Goal: Task Accomplishment & Management: Complete application form

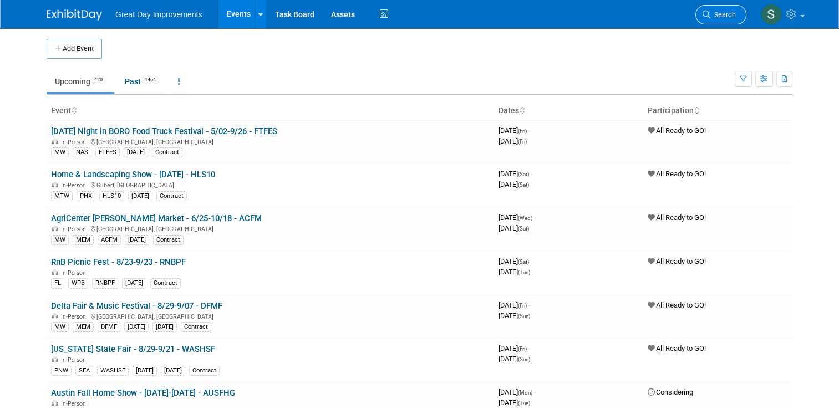
click at [711, 12] on icon at bounding box center [707, 15] width 8 height 8
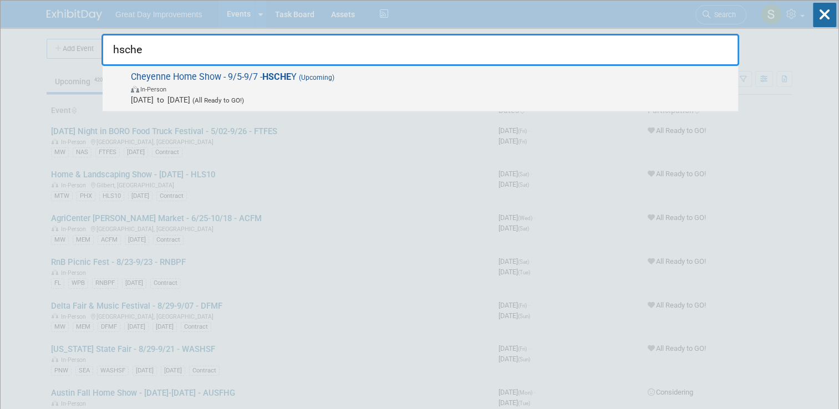
type input "hsche"
click at [578, 90] on span "In-Person" at bounding box center [432, 88] width 602 height 11
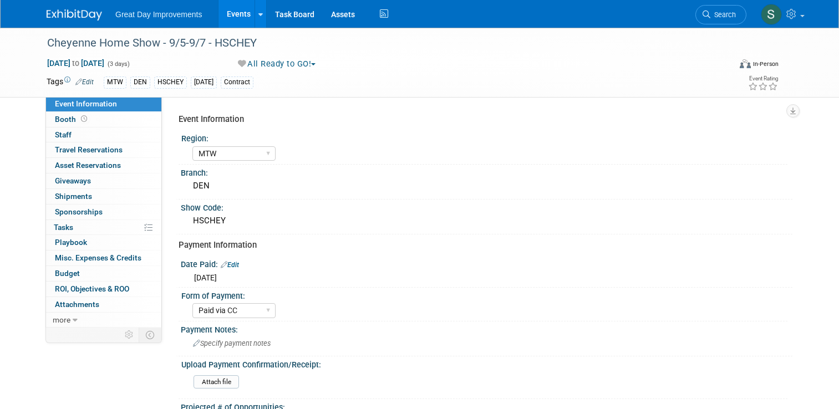
select select "MTW"
select select "Paid via CC"
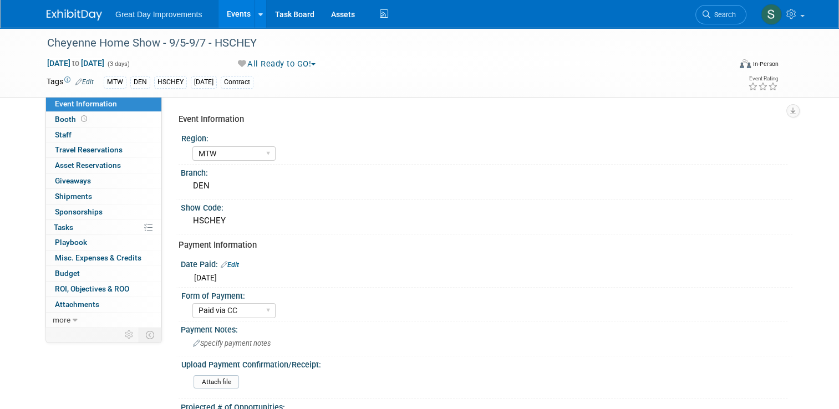
click at [286, 65] on button "All Ready to GO!" at bounding box center [277, 64] width 87 height 12
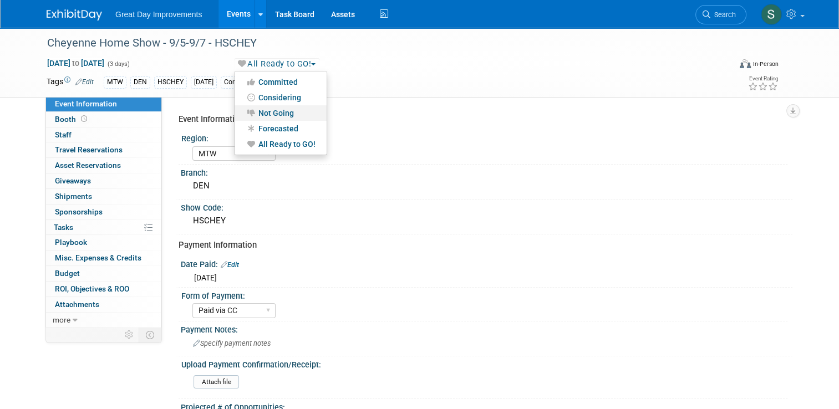
click at [292, 112] on link "Not Going" at bounding box center [281, 113] width 92 height 16
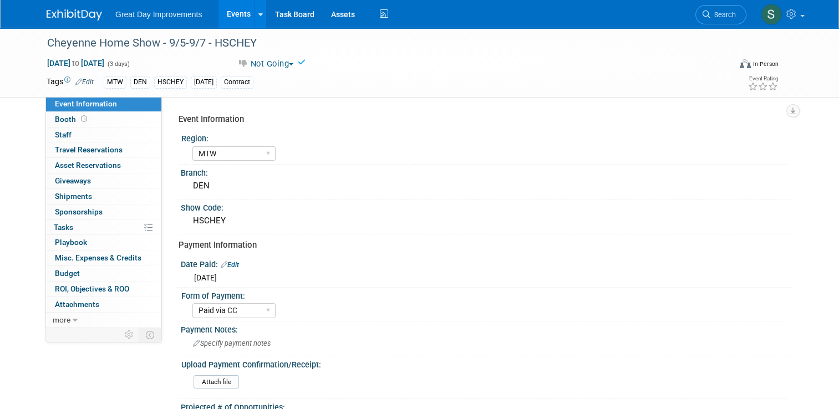
click at [102, 8] on link at bounding box center [81, 9] width 69 height 9
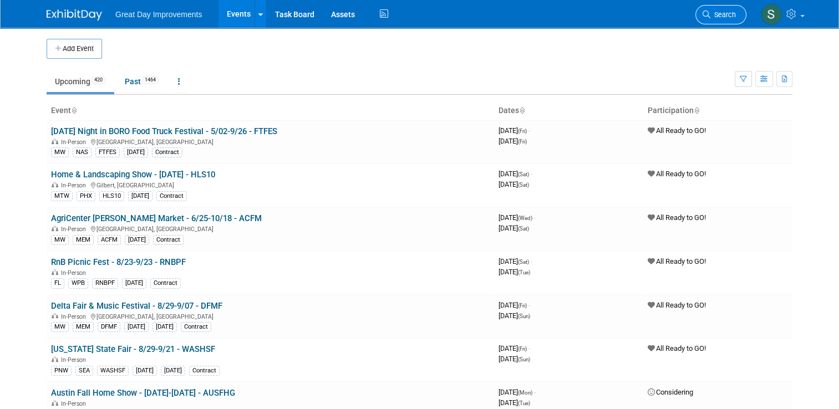
click at [746, 11] on link "Search" at bounding box center [721, 14] width 51 height 19
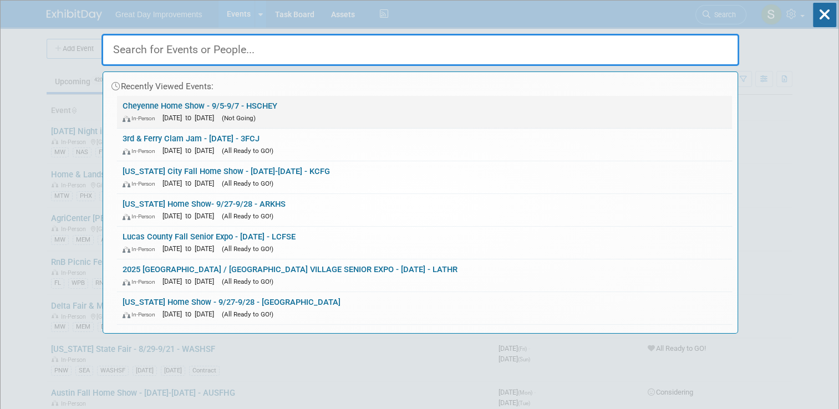
click at [642, 96] on link "Cheyenne Home Show - 9/5-9/7 - HSCHEY In-Person Sep 5, 2025 to Sep 7, 2025 (Not…" at bounding box center [424, 112] width 615 height 32
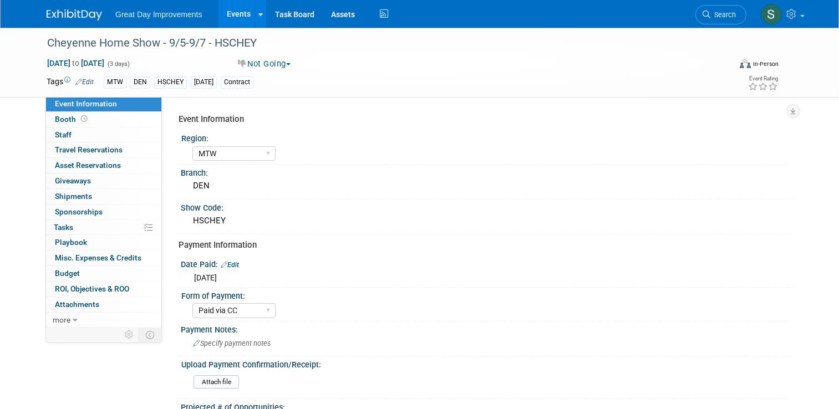
select select "MTW"
select select "Paid via CC"
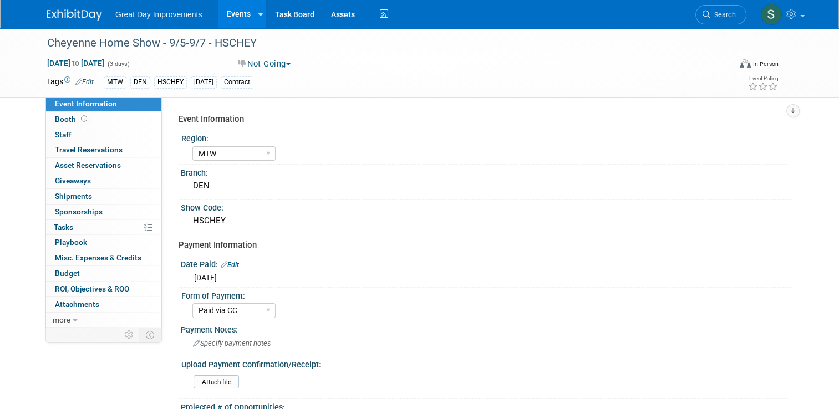
click at [73, 11] on img at bounding box center [74, 14] width 55 height 11
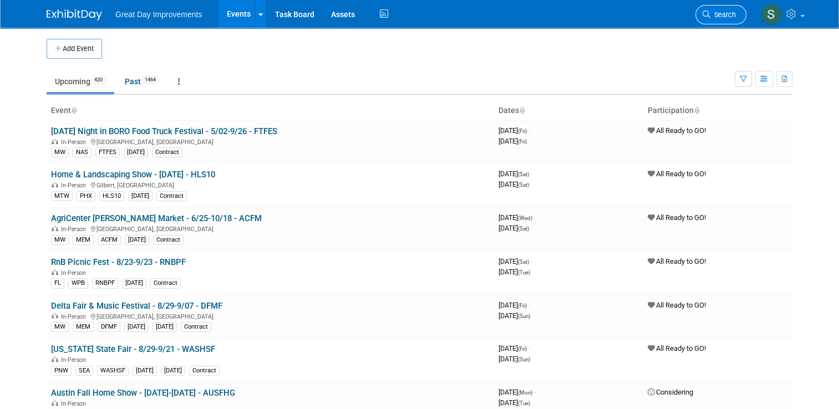
click at [736, 15] on span "Search" at bounding box center [724, 15] width 26 height 8
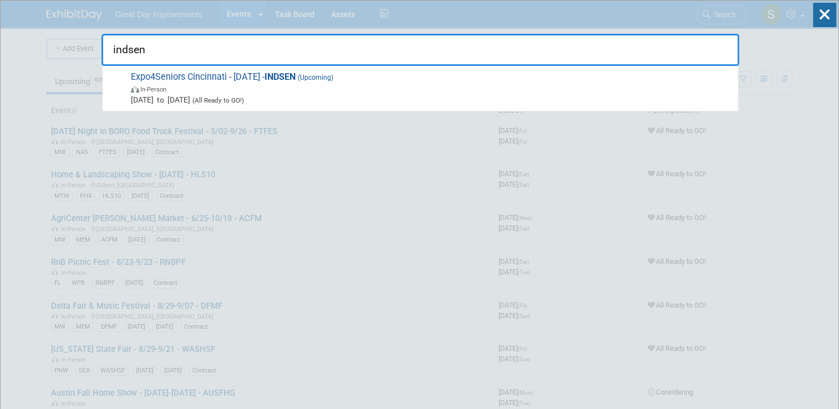
type input "indsen"
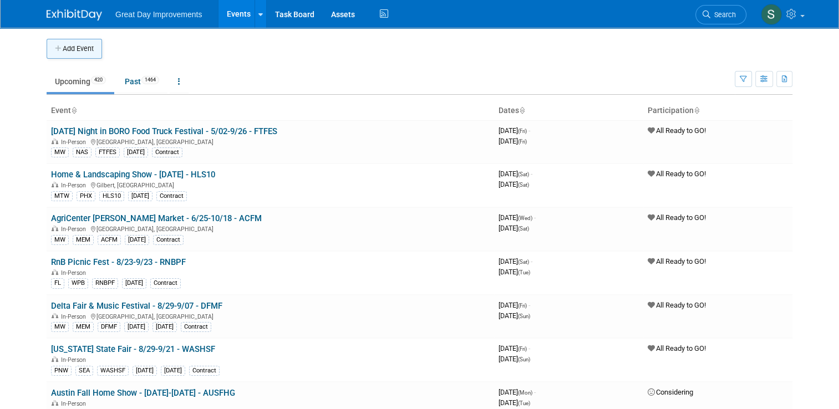
click at [78, 44] on button "Add Event" at bounding box center [74, 49] width 55 height 20
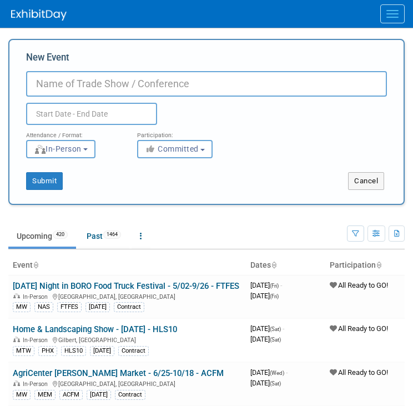
click at [140, 84] on input "New Event" at bounding box center [206, 84] width 361 height 26
drag, startPoint x: 140, startPoint y: 84, endPoint x: 146, endPoint y: 94, distance: 12.0
paste input "Charleston Boat Show"
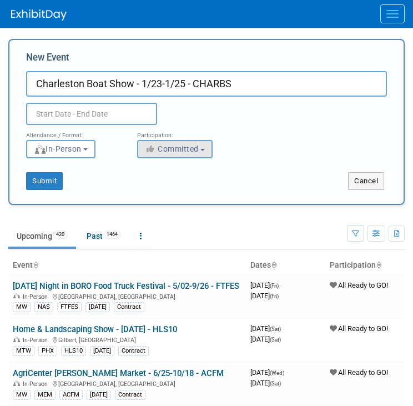
type input "Charleston Boat Show - 1/23-1/25 - CHARBS"
click at [193, 144] on button "Committed" at bounding box center [174, 149] width 75 height 18
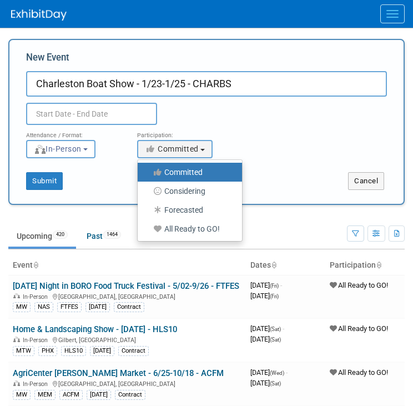
click at [170, 231] on label "All Ready to GO!" at bounding box center [187, 228] width 88 height 14
click at [148, 231] on input "All Ready to GO!" at bounding box center [143, 228] width 7 height 7
select select "102"
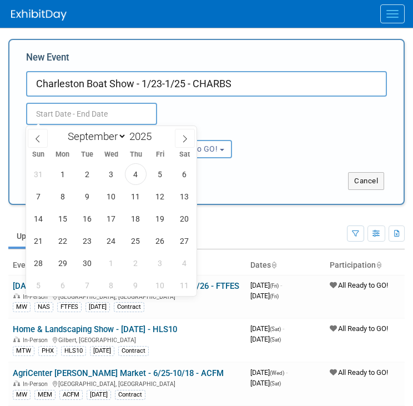
click at [100, 113] on input "text" at bounding box center [91, 114] width 131 height 22
click at [98, 135] on select "January February March April May June July August September October November De…" at bounding box center [95, 136] width 64 height 14
select select "0"
click at [63, 129] on select "January February March April May June July August September October November De…" at bounding box center [95, 136] width 64 height 14
click at [153, 133] on span at bounding box center [156, 133] width 8 height 7
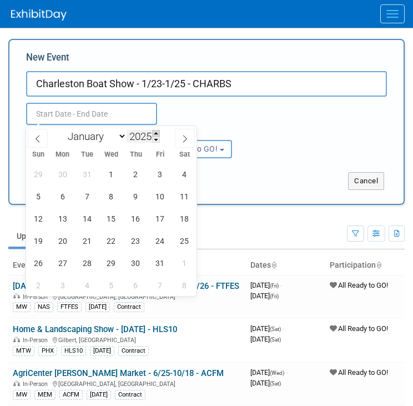
type input "2026"
click at [161, 233] on span "23" at bounding box center [160, 241] width 22 height 22
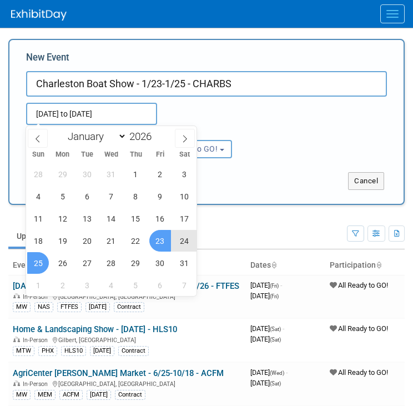
click at [41, 262] on span "25" at bounding box center [38, 263] width 22 height 22
type input "Jan 23, 2026 to Jan 25, 2026"
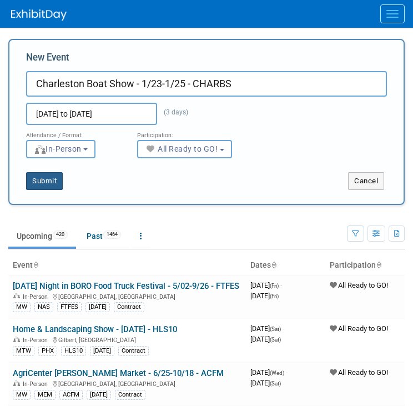
click at [42, 178] on button "Submit" at bounding box center [44, 181] width 37 height 18
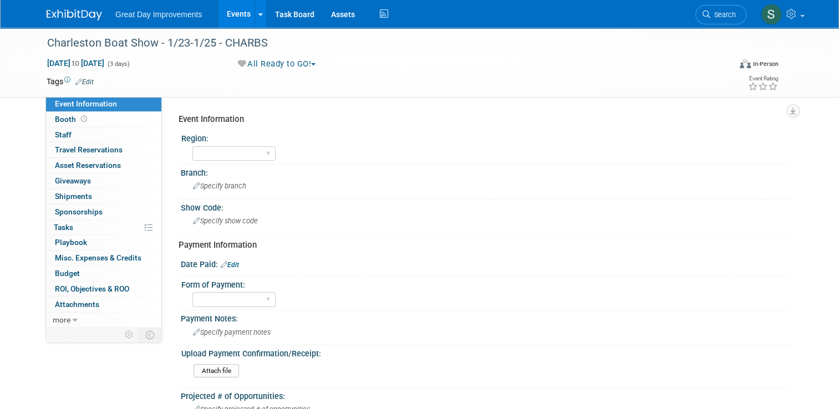
click at [80, 82] on link "Edit" at bounding box center [84, 82] width 18 height 8
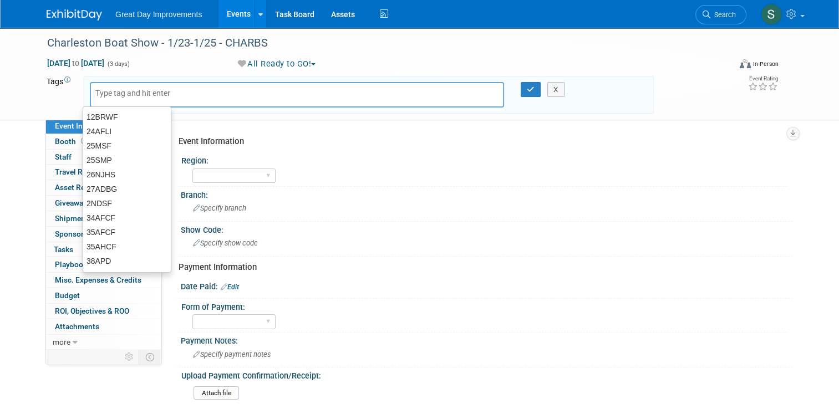
click at [116, 83] on div at bounding box center [297, 95] width 414 height 26
click at [113, 92] on input "text" at bounding box center [139, 93] width 89 height 11
type input "SA"
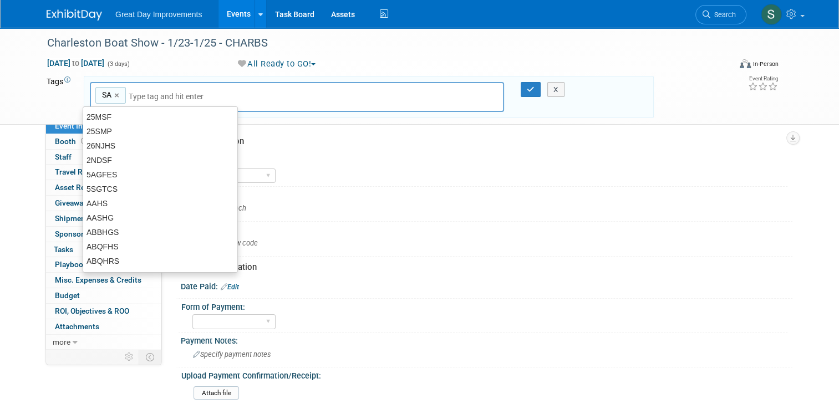
type input "SA"
type input "CHL"
type input "SA, CHL"
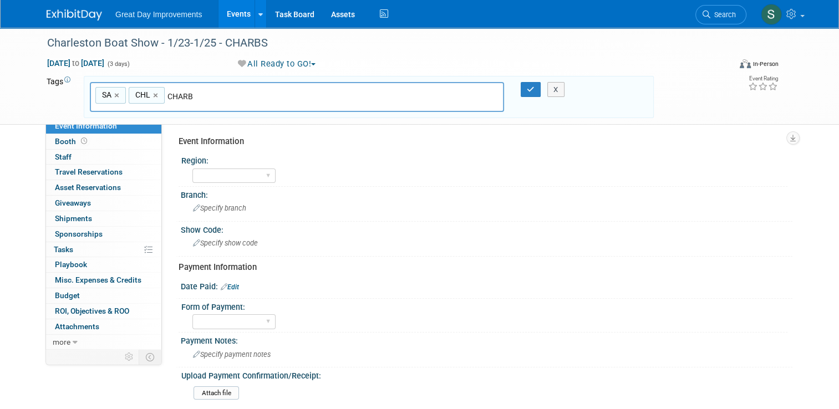
type input "CHARBS"
type input "SA, CHL, CHARBS"
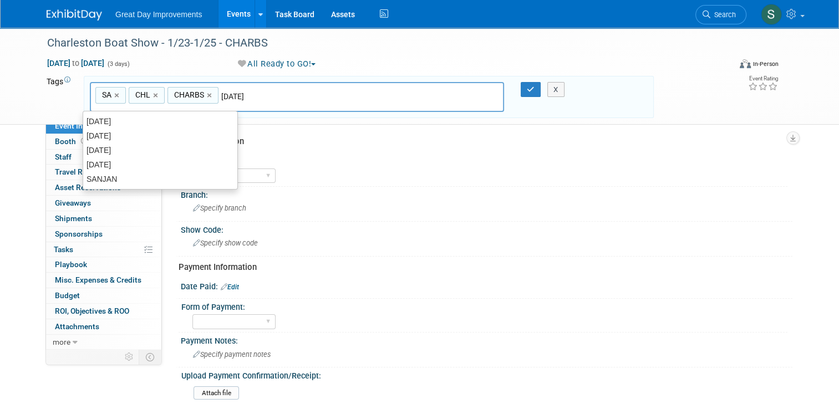
type input "[DATE]"
type input "SA, CHL, CHARBS, JAN26"
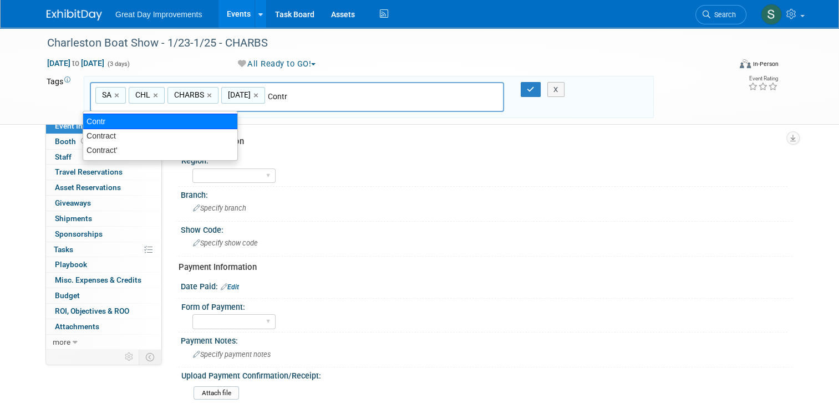
type input "Contract"
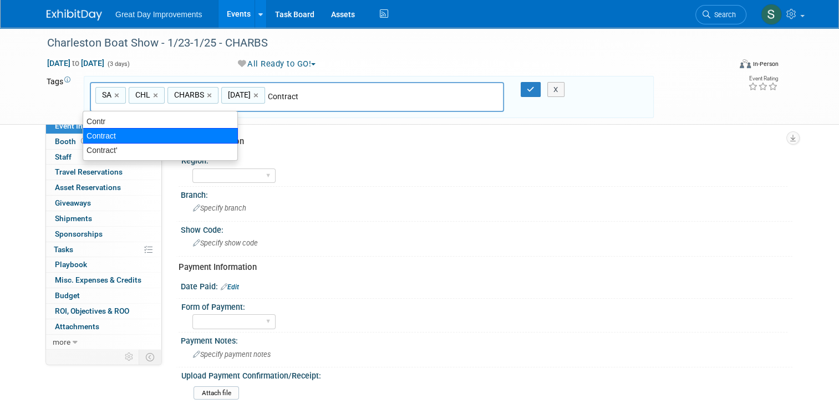
type input "SA, CHL, CHARBS, JAN26, Contract"
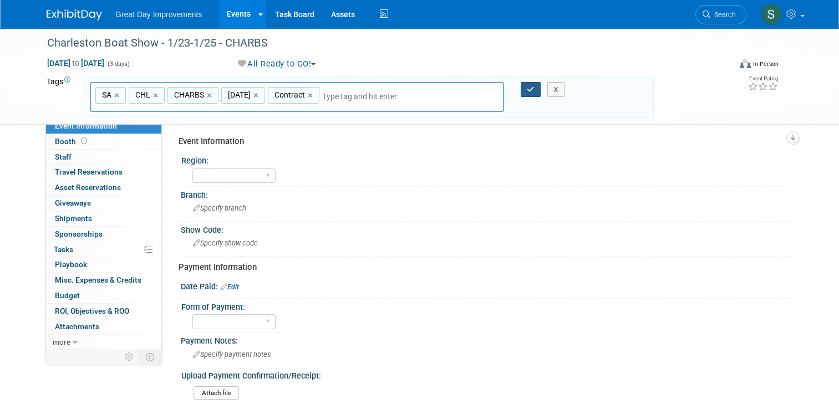
click at [412, 89] on icon "button" at bounding box center [531, 89] width 8 height 7
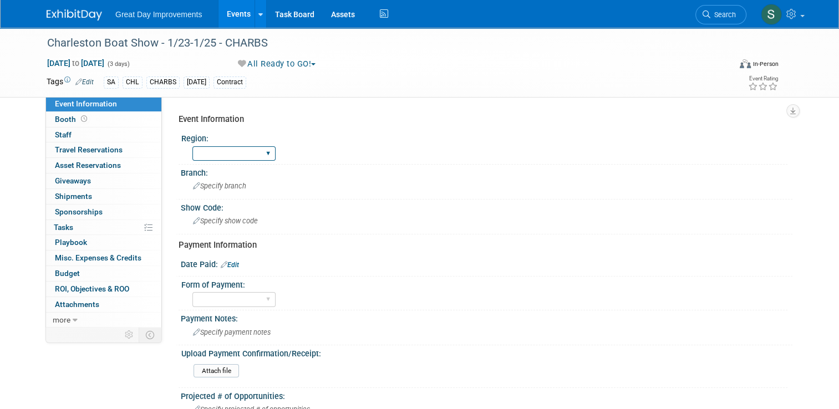
click at [237, 151] on select "GC MA MW MTW NE NEW OV PL PNW SA SE SC UMW FL" at bounding box center [233, 153] width 83 height 15
select select "SA"
click at [192, 146] on select "GC MA MW MTW NE NEW OV PL PNW SA SE SC UMW FL" at bounding box center [233, 153] width 83 height 15
click at [237, 194] on div "Specify branch" at bounding box center [487, 187] width 612 height 18
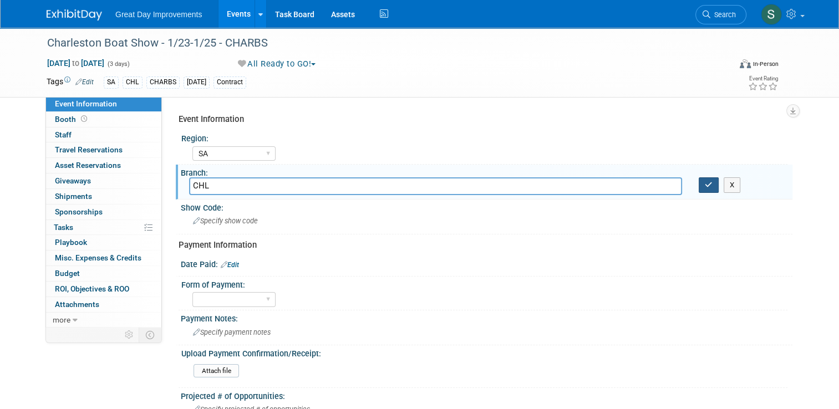
type input "CHL"
click at [412, 184] on icon "button" at bounding box center [709, 184] width 8 height 7
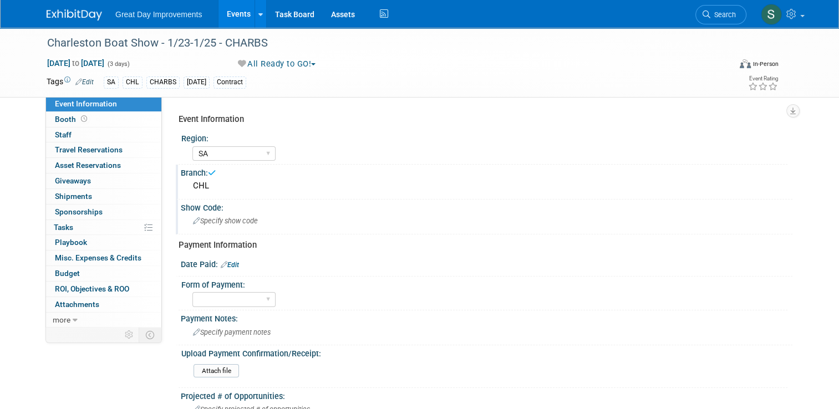
click at [412, 209] on div "Show Code:" at bounding box center [487, 207] width 612 height 14
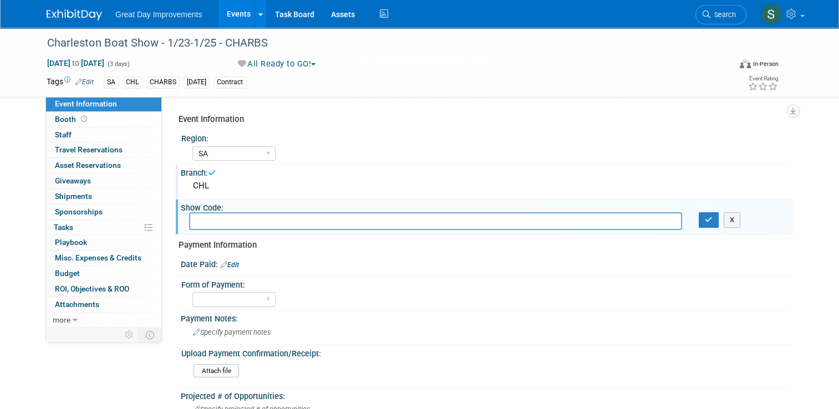
click at [412, 209] on div "Show Code:" at bounding box center [487, 207] width 612 height 14
click at [412, 217] on input "text" at bounding box center [435, 220] width 493 height 17
type input "X"
type input "CHARBS"
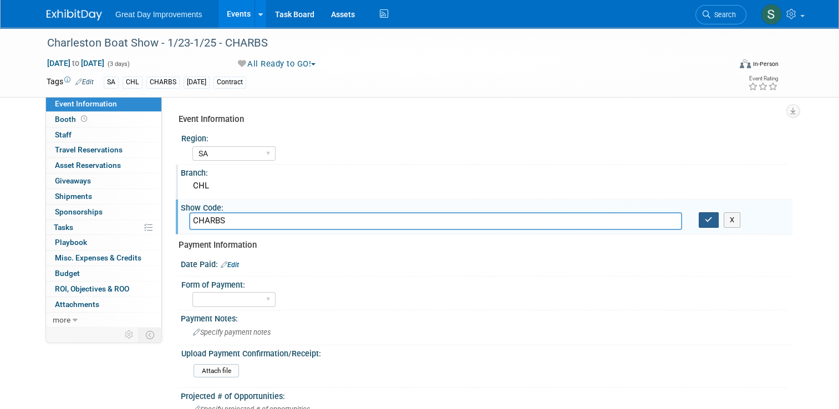
click at [412, 216] on icon "button" at bounding box center [709, 219] width 8 height 7
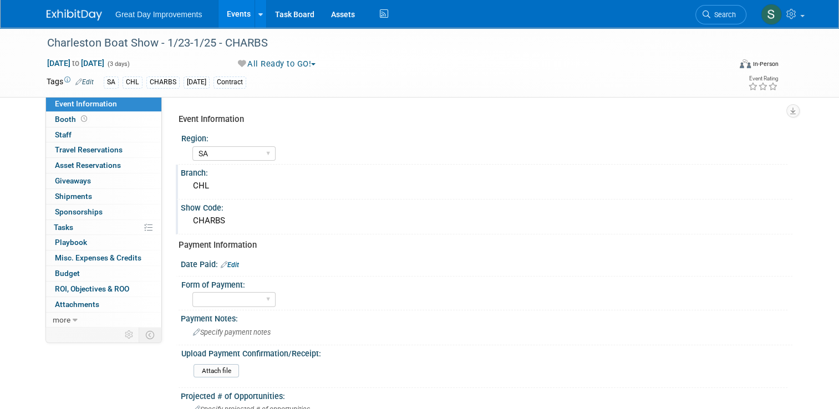
click at [95, 9] on link at bounding box center [81, 9] width 69 height 9
